Goal: Information Seeking & Learning: Learn about a topic

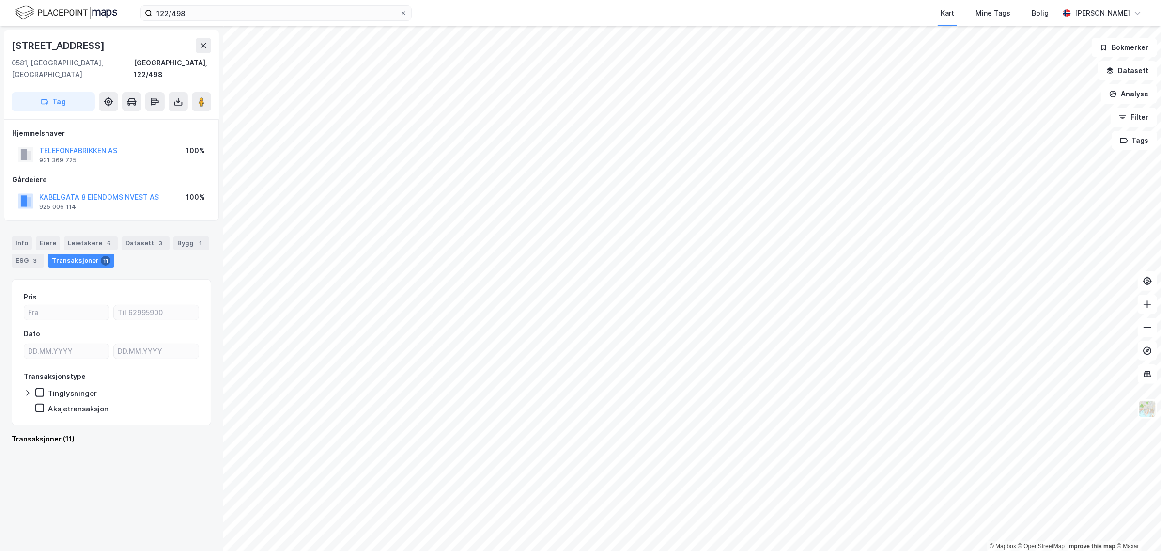
scroll to position [1090, 0]
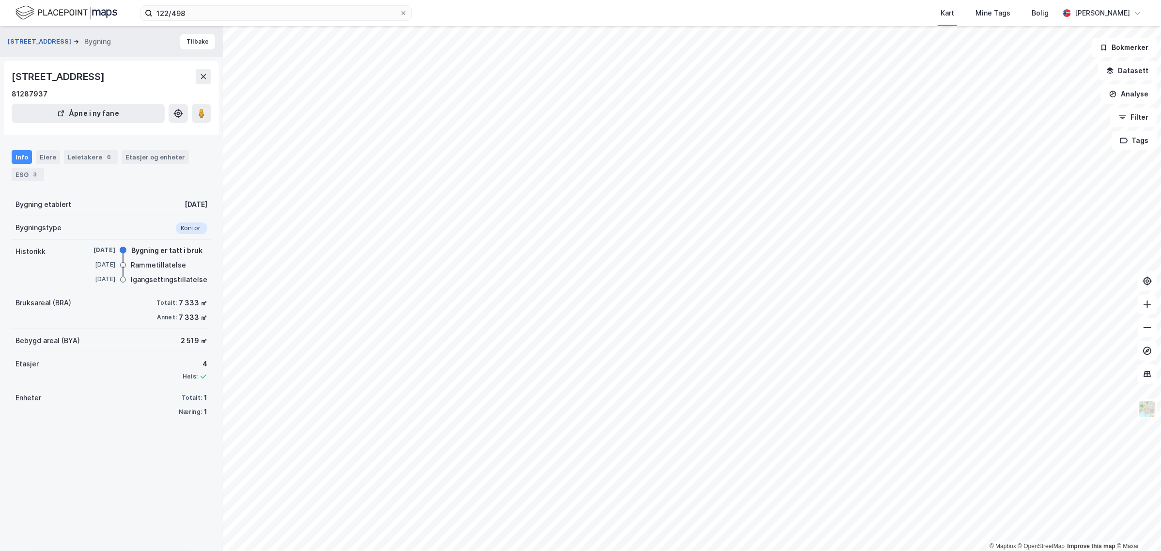
click at [25, 41] on button "[STREET_ADDRESS]" at bounding box center [40, 42] width 65 height 10
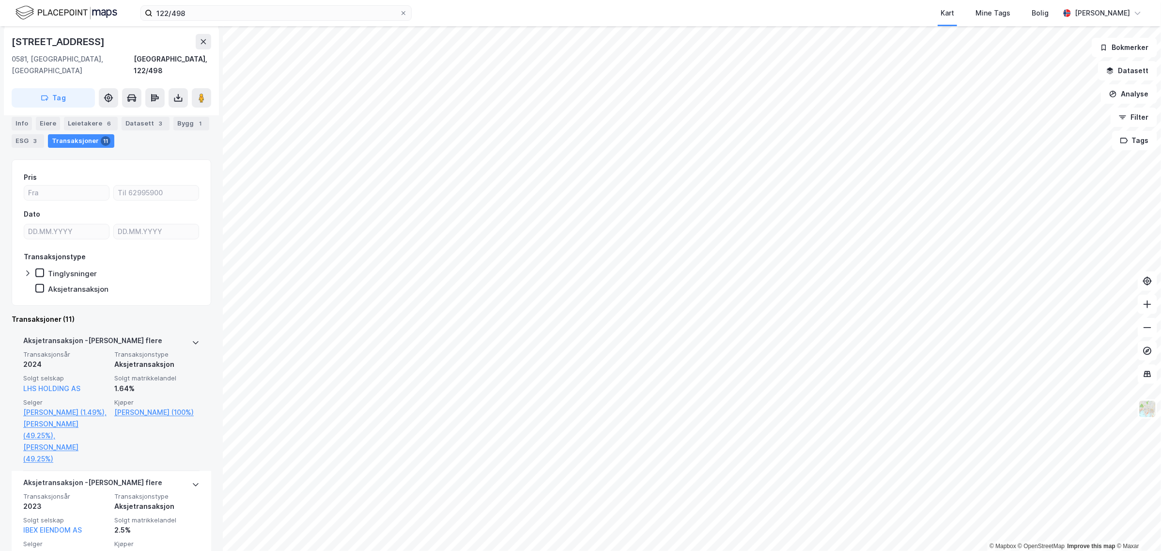
scroll to position [121, 0]
